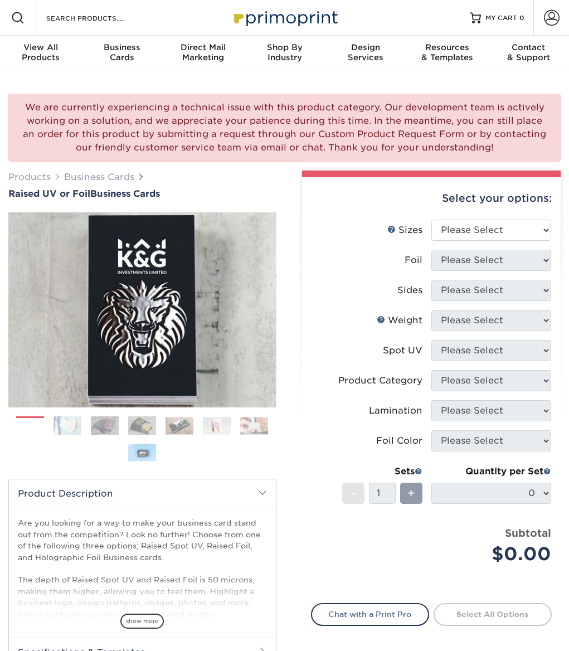
click at [128, 392] on img at bounding box center [142, 310] width 268 height 268
click at [496, 228] on select "Please Select 2" x 3.5" - Standard" at bounding box center [491, 230] width 120 height 21
select select "2.00x3.50"
click at [431, 220] on select "Please Select 2" x 3.5" - Standard" at bounding box center [491, 230] width 120 height 21
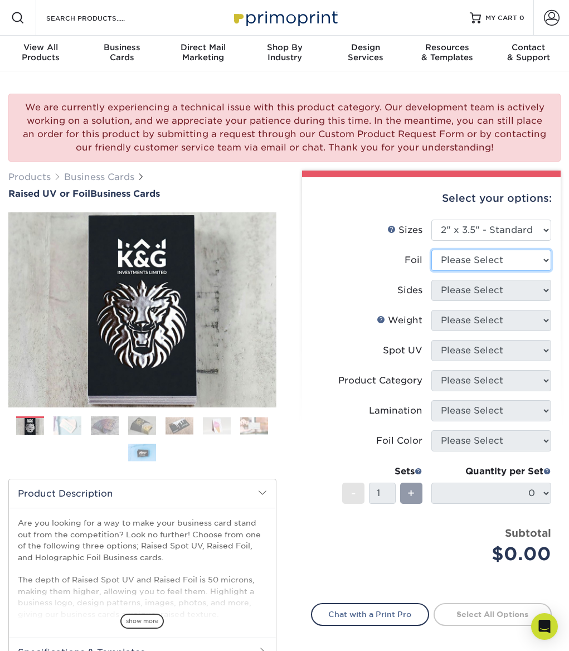
click at [468, 256] on select "Please Select No Yes" at bounding box center [491, 260] width 120 height 21
select select "1"
click at [431, 250] on select "Please Select No Yes" at bounding box center [491, 260] width 120 height 21
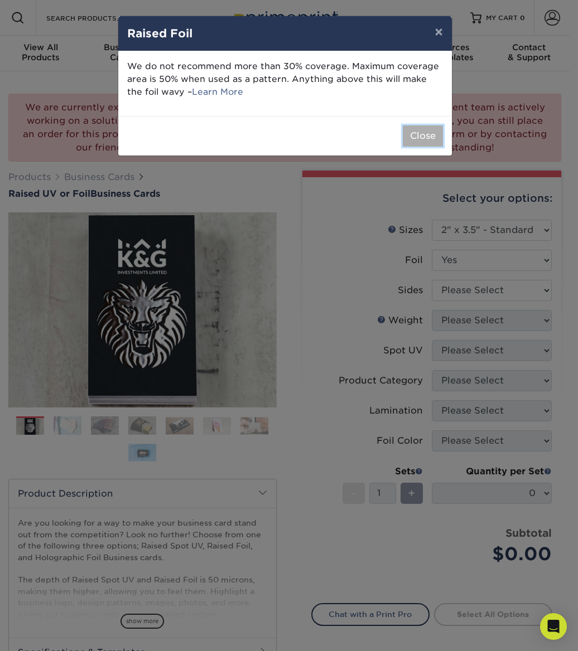
click at [425, 134] on button "Close" at bounding box center [422, 135] width 40 height 21
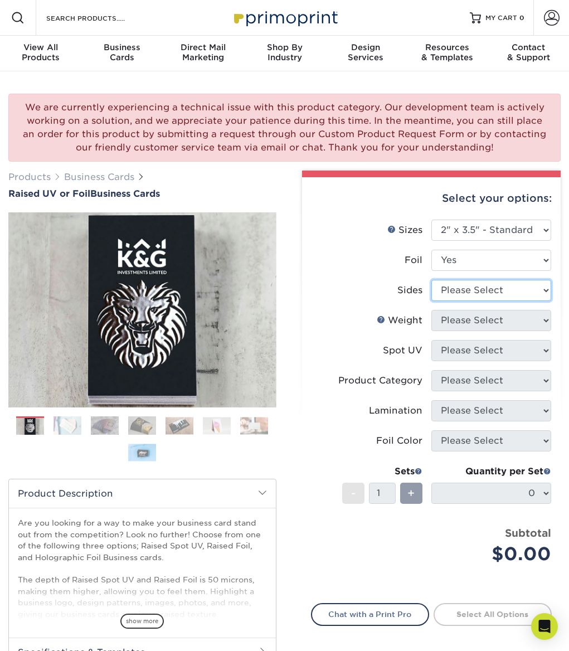
click at [489, 285] on select "Please Select Print Both Sides - Foil Both Sides Print Both Sides - Foil Front …" at bounding box center [491, 290] width 120 height 21
select select "e9e9dfb3-fba1-4d60-972c-fd9ca5904d33"
click at [431, 280] on select "Please Select Print Both Sides - Foil Both Sides Print Both Sides - Foil Front …" at bounding box center [491, 290] width 120 height 21
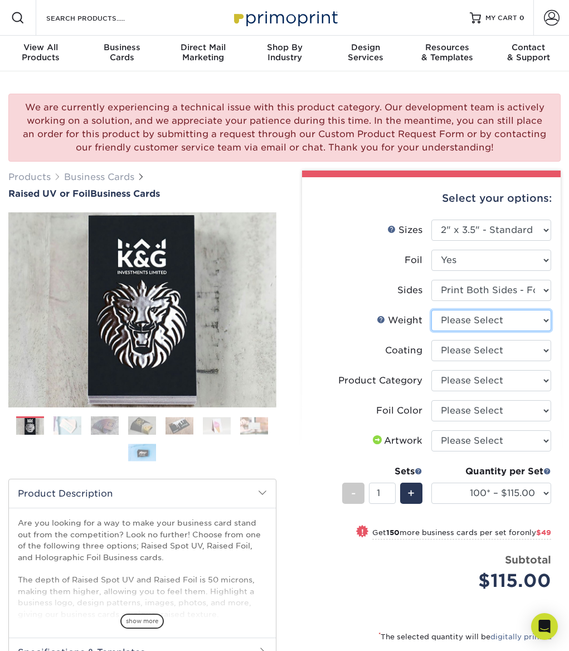
click at [520, 320] on select "Please Select 16PT" at bounding box center [491, 320] width 120 height 21
select select "16PT"
click at [431, 310] on select "Please Select 16PT" at bounding box center [491, 320] width 120 height 21
click at [499, 353] on select at bounding box center [491, 350] width 120 height 21
select select "3e7618de-abca-4bda-9f97-8b9129e913d8"
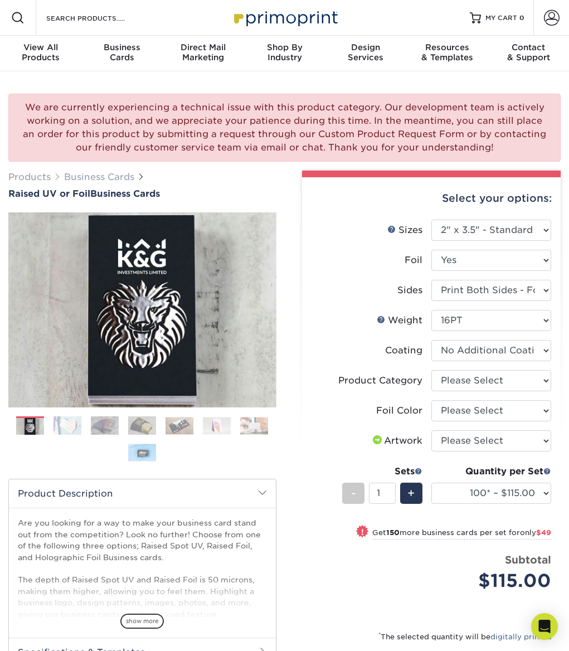
click at [431, 340] on select at bounding box center [491, 350] width 120 height 21
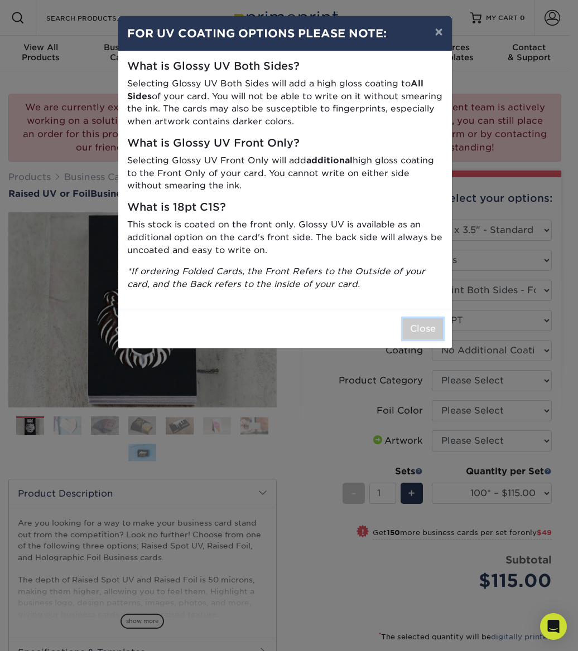
click at [424, 329] on button "Close" at bounding box center [422, 328] width 40 height 21
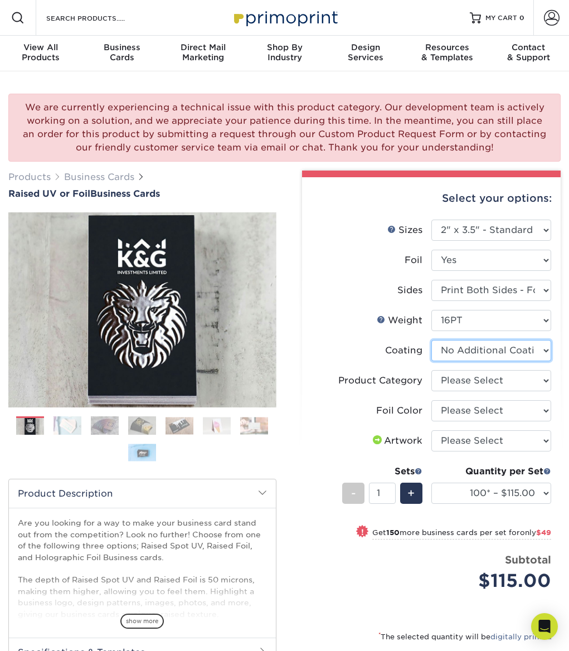
click at [499, 350] on select at bounding box center [491, 350] width 120 height 21
click at [500, 350] on select at bounding box center [491, 350] width 120 height 21
click at [499, 378] on select "Please Select Business Cards" at bounding box center [491, 380] width 120 height 21
select select "3b5148f1-0588-4f88-a218-97bcfdce65c1"
click at [431, 370] on select "Please Select Business Cards" at bounding box center [491, 380] width 120 height 21
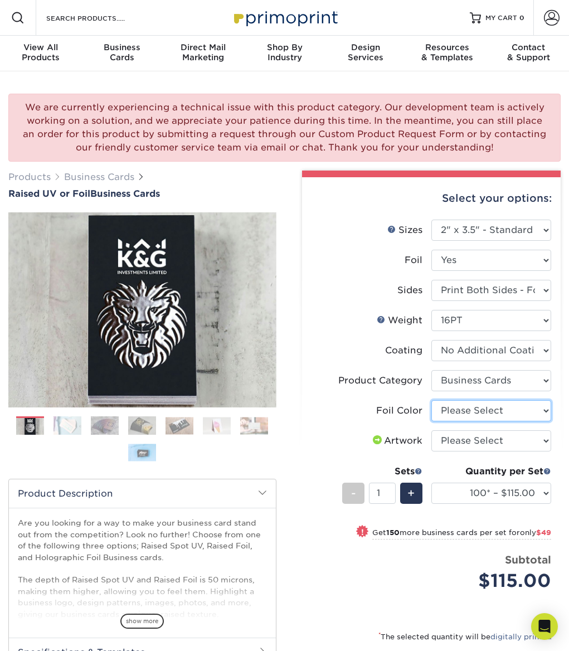
click at [493, 409] on select "Please Select Silver Foil Holographic Foil Gold Foil" at bounding box center [491, 410] width 120 height 21
select select "acffa4a5-22f9-4585-ba3f-0adaa54b8c85"
click at [431, 400] on select "Please Select Silver Foil Holographic Foil Gold Foil" at bounding box center [491, 410] width 120 height 21
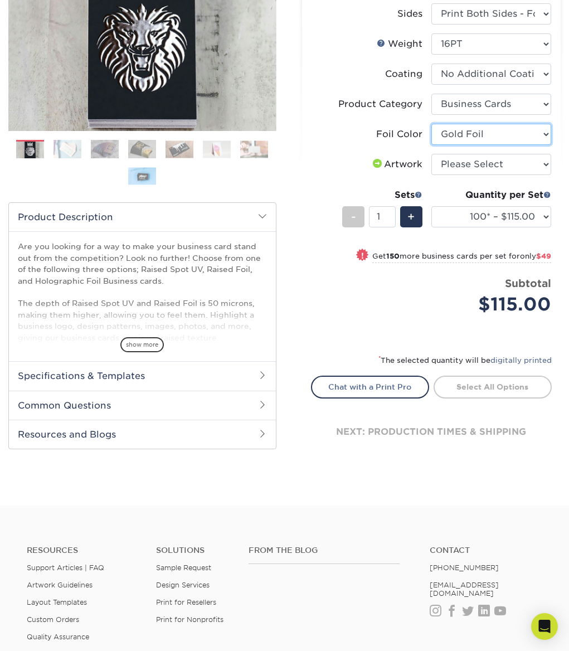
scroll to position [279, 0]
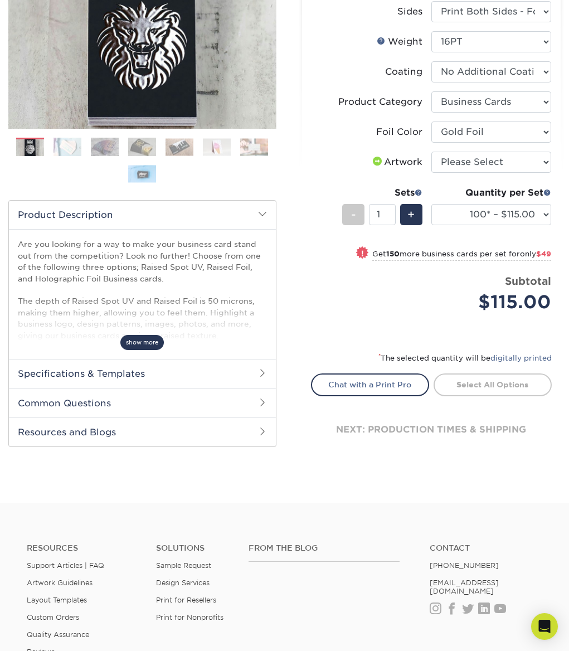
click at [146, 341] on span "show more" at bounding box center [141, 342] width 43 height 15
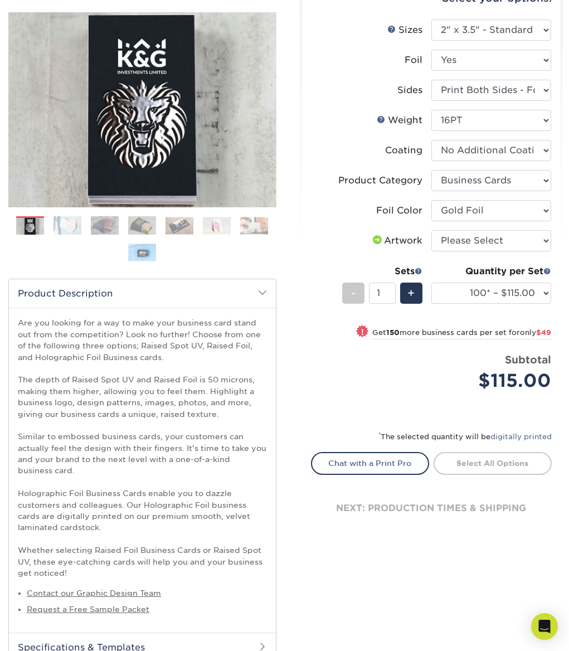
scroll to position [111, 0]
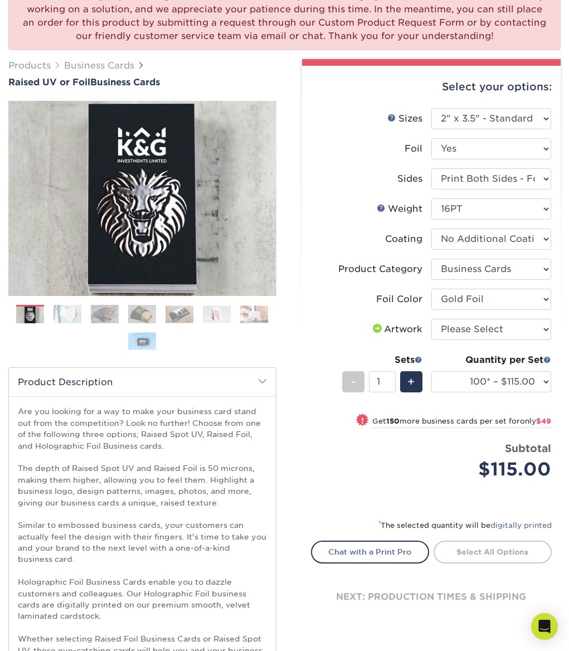
click at [69, 319] on img at bounding box center [68, 314] width 28 height 20
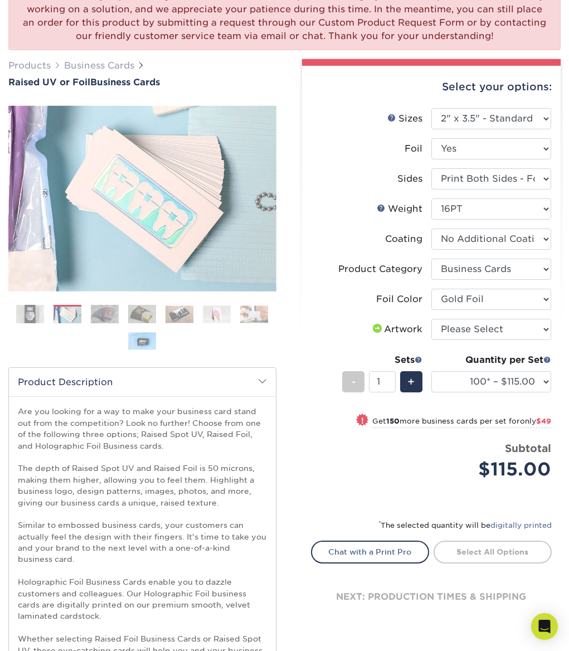
click at [97, 313] on img at bounding box center [105, 314] width 28 height 20
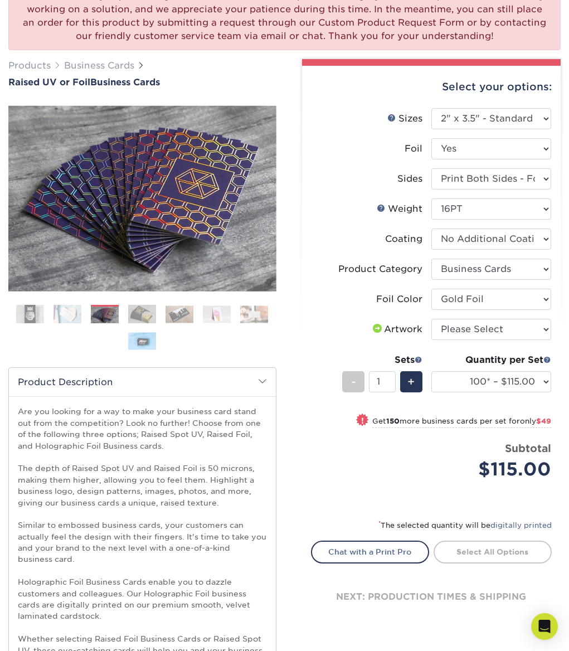
click at [130, 304] on div "Previous" at bounding box center [142, 230] width 268 height 258
click at [144, 313] on img at bounding box center [142, 314] width 28 height 20
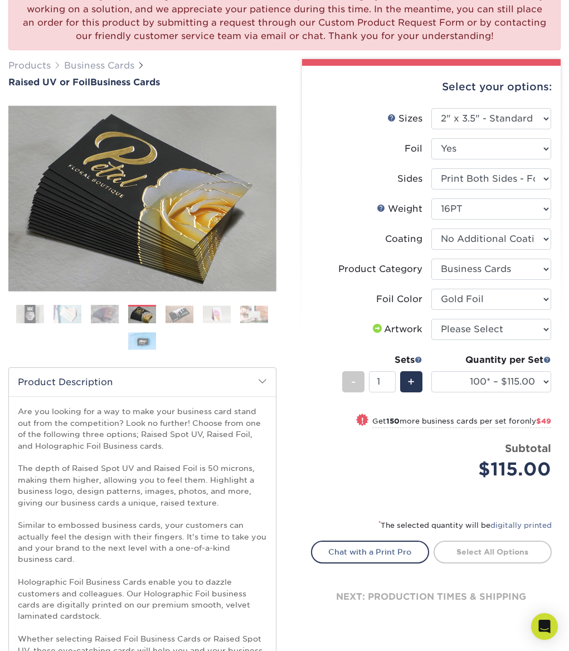
click at [178, 325] on ol at bounding box center [142, 332] width 268 height 54
click at [184, 309] on img at bounding box center [180, 313] width 28 height 17
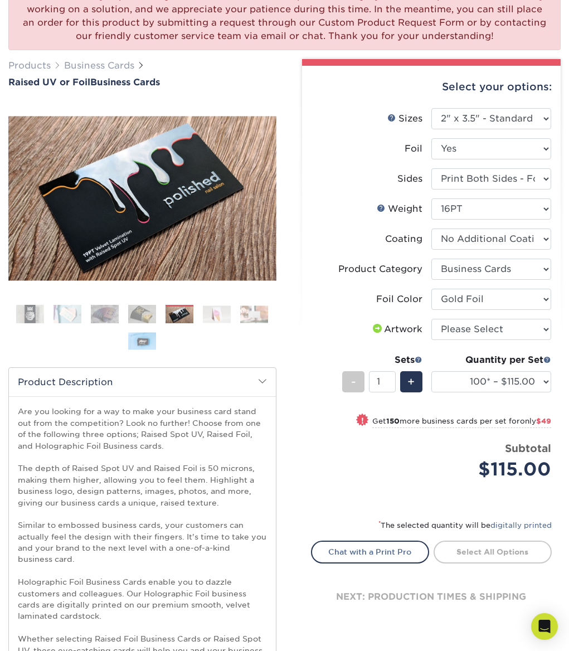
click at [211, 307] on img at bounding box center [217, 313] width 28 height 17
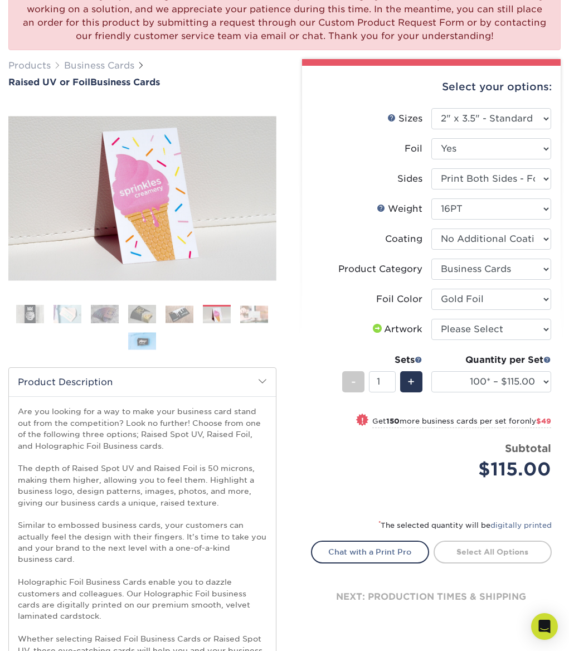
click at [236, 316] on ol at bounding box center [142, 332] width 268 height 54
click at [257, 319] on img at bounding box center [254, 313] width 28 height 17
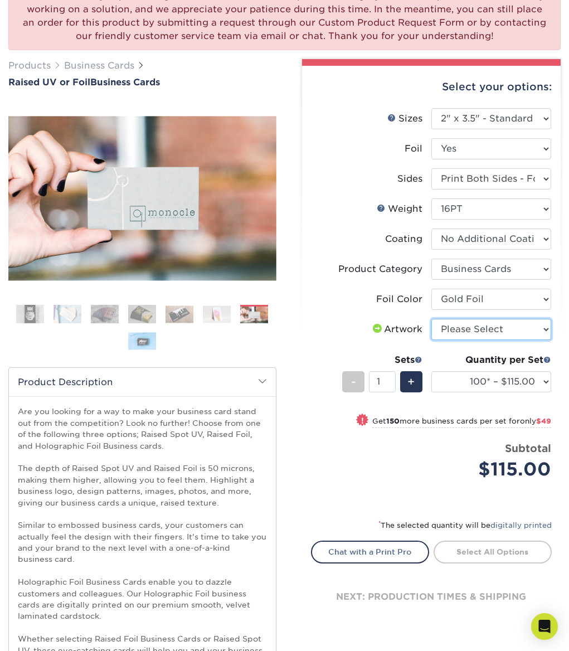
click at [523, 329] on select "Please Select I will upload files I need a design - $100" at bounding box center [491, 329] width 120 height 21
select select "upload"
click at [431, 319] on select "Please Select I will upload files I need a design - $100" at bounding box center [491, 329] width 120 height 21
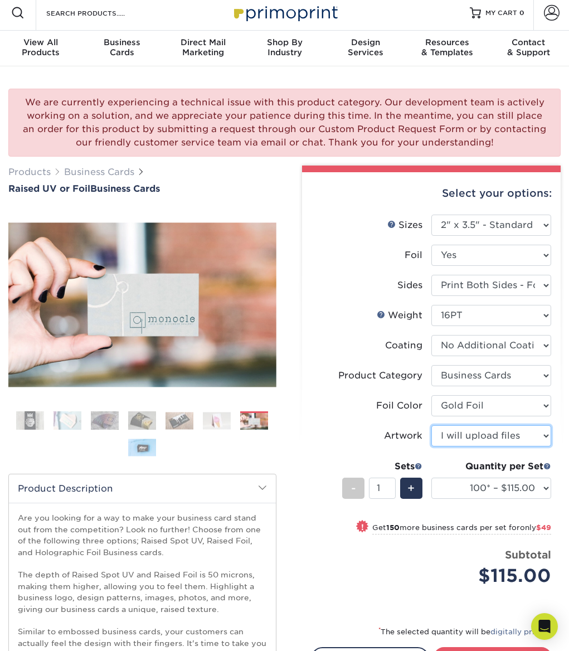
scroll to position [0, 0]
